Goal: Task Accomplishment & Management: Complete application form

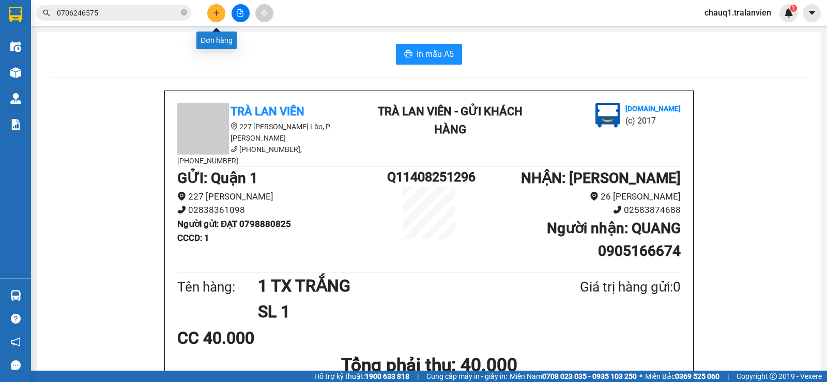
click at [212, 14] on button at bounding box center [216, 13] width 18 height 18
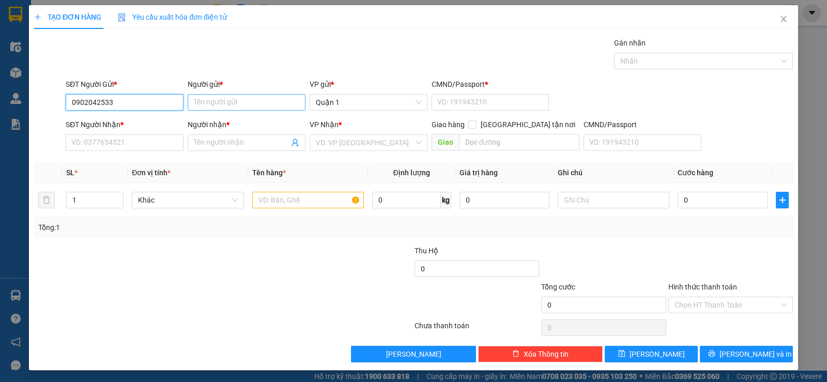
type input "0902042533"
click at [219, 102] on input "Người gửi *" at bounding box center [247, 102] width 118 height 17
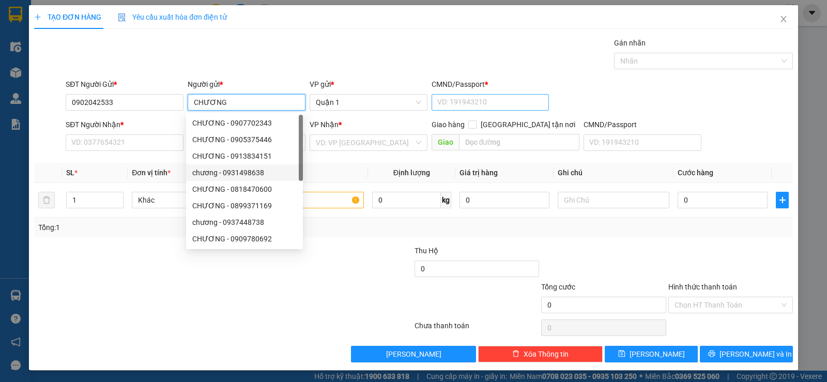
type input "CHƯƠNG"
click at [460, 100] on input "CMND/Passport *" at bounding box center [491, 102] width 118 height 17
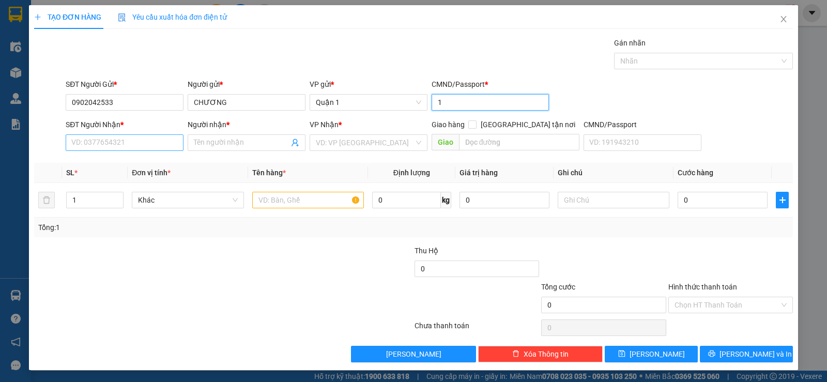
type input "1"
click at [93, 141] on input "SĐT Người Nhận *" at bounding box center [125, 142] width 118 height 17
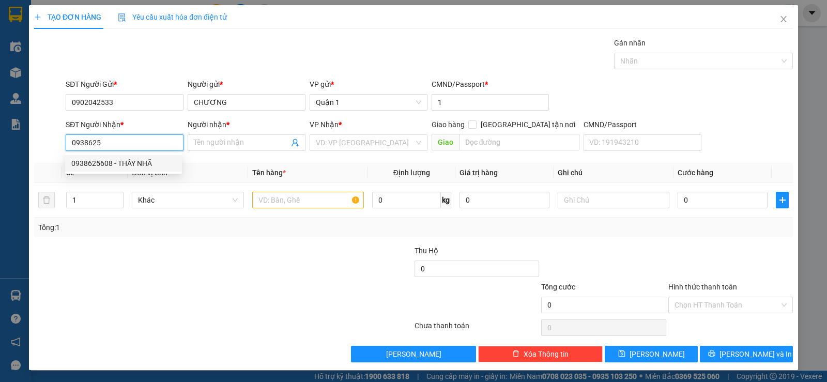
click at [102, 168] on div "0938625608 - THẦY NHÃ" at bounding box center [123, 163] width 104 height 11
type input "0938625608"
type input "THẦY NHÃ"
type input "0938625608"
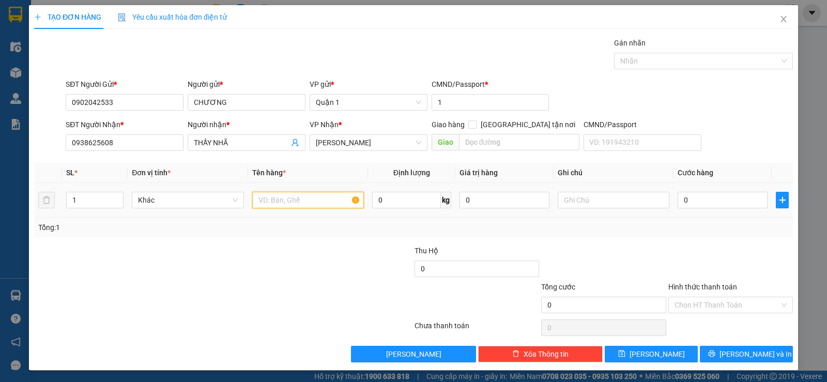
click at [292, 202] on input "text" at bounding box center [308, 200] width 112 height 17
type input "1 T NILON"
click at [689, 190] on div "0" at bounding box center [723, 200] width 90 height 21
click at [684, 200] on input "0" at bounding box center [723, 200] width 90 height 17
type input "3"
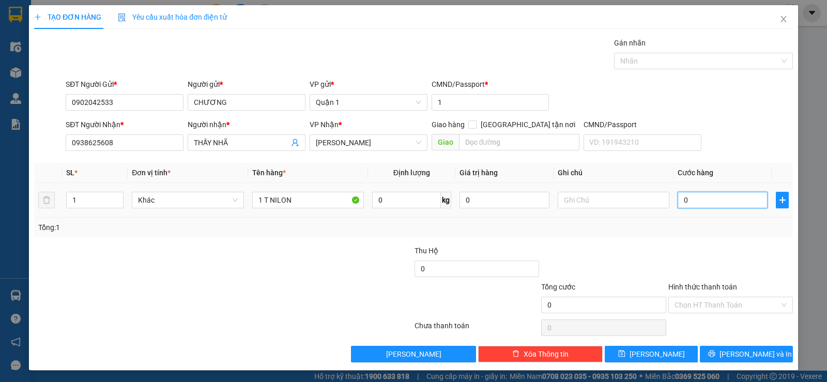
type input "3"
type input "30"
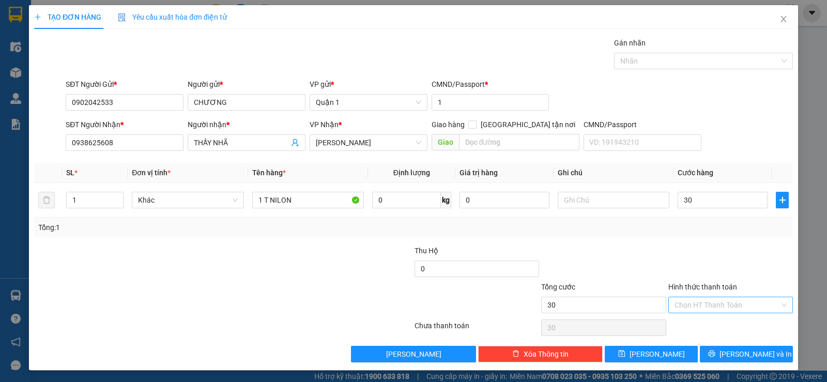
type input "30.000"
click at [711, 297] on input "Hình thức thanh toán" at bounding box center [727, 305] width 105 height 16
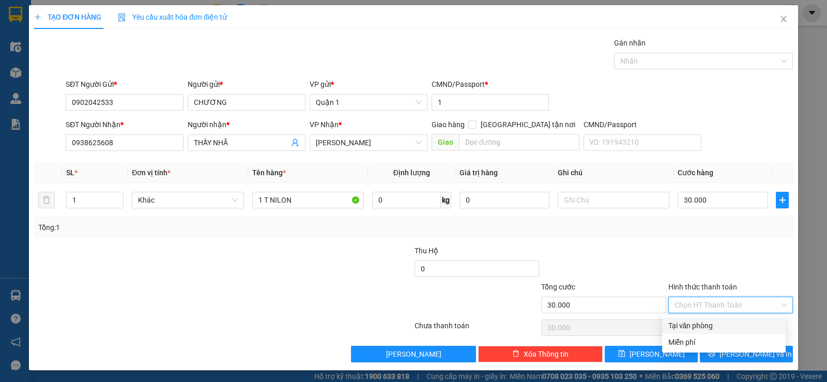
click at [708, 326] on div "Tại văn phòng" at bounding box center [723, 325] width 111 height 11
type input "0"
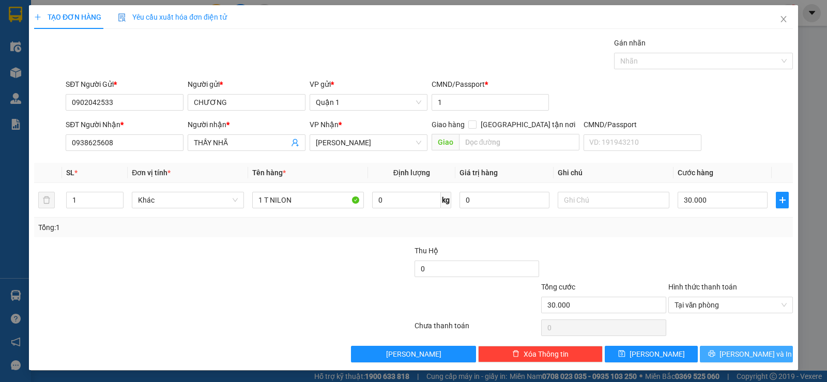
click at [704, 356] on button "[PERSON_NAME] và In" at bounding box center [746, 354] width 93 height 17
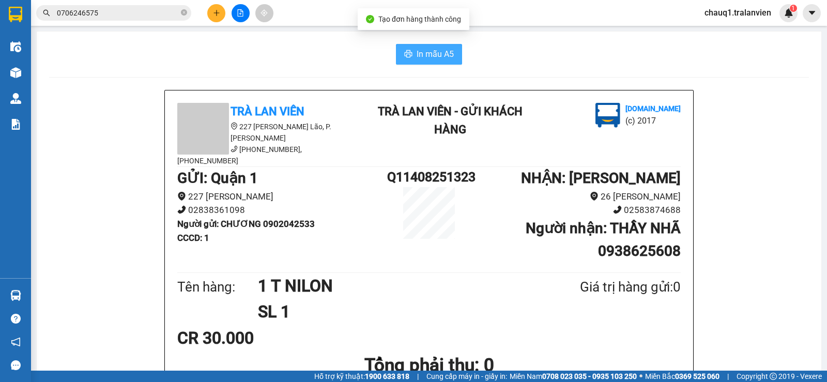
click at [405, 53] on icon "printer" at bounding box center [408, 54] width 8 height 8
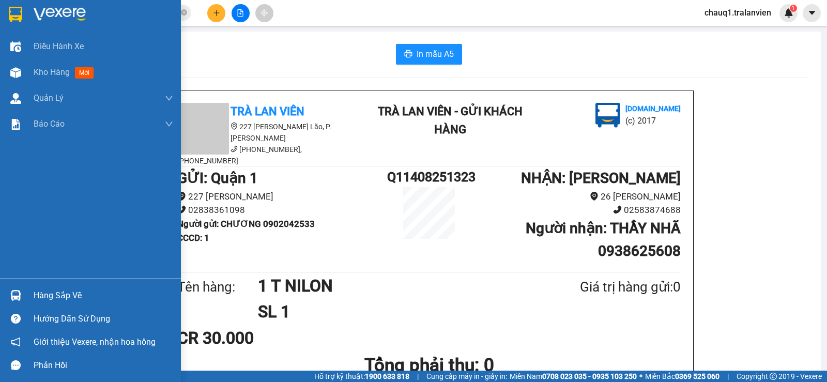
click at [34, 8] on img at bounding box center [60, 15] width 52 height 16
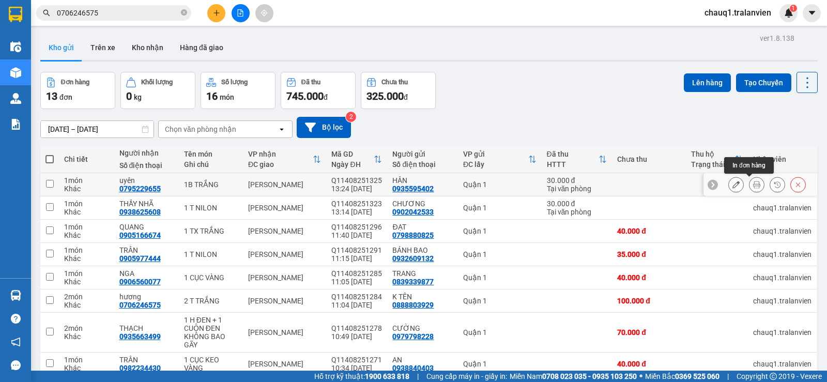
click at [750, 189] on button at bounding box center [757, 185] width 14 height 18
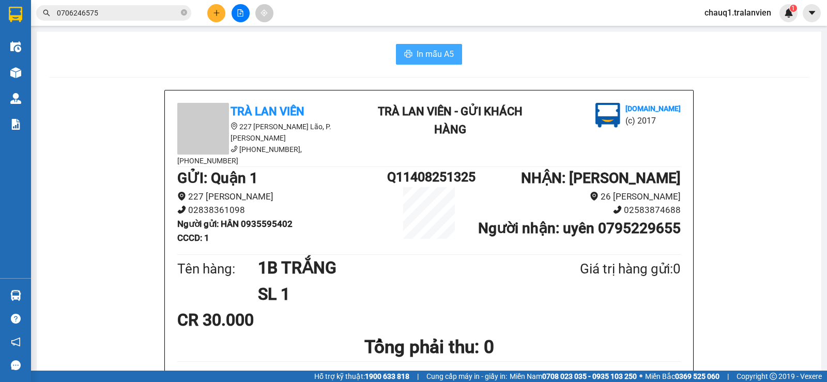
click at [428, 64] on button "In mẫu A5" at bounding box center [429, 54] width 66 height 21
